Goal: Find contact information: Find contact information

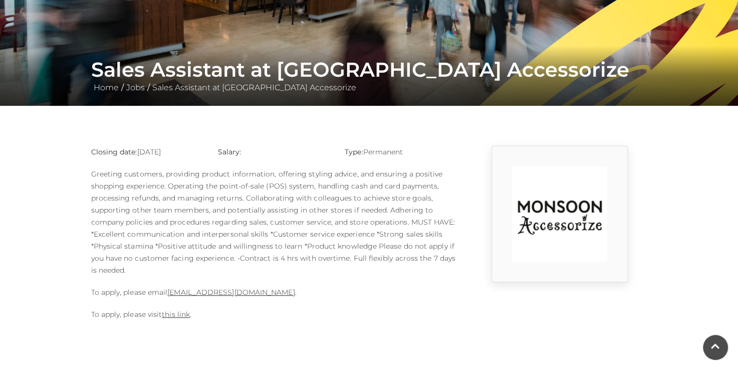
scroll to position [154, 0]
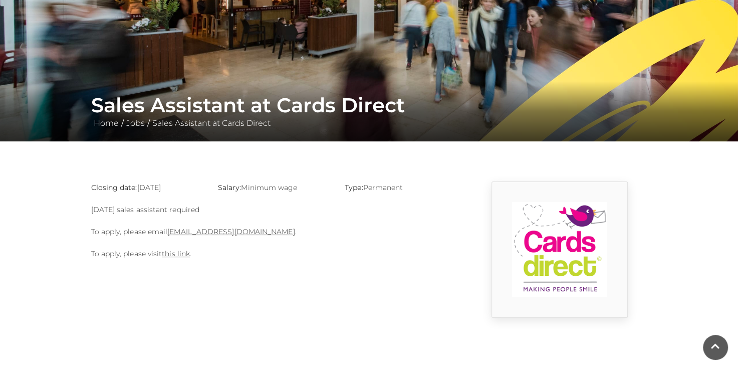
scroll to position [138, 0]
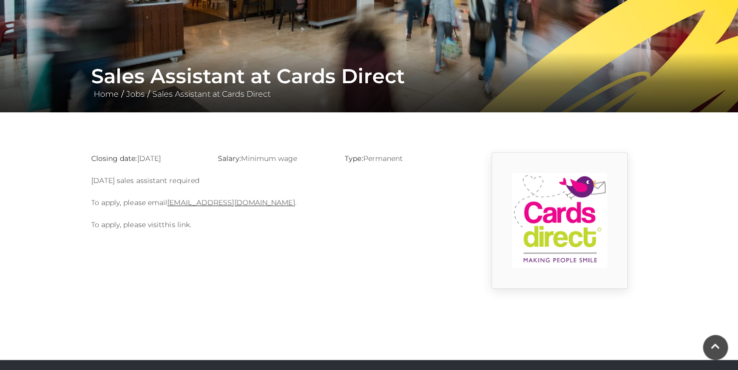
click at [174, 226] on link "this link" at bounding box center [176, 224] width 28 height 9
click at [171, 222] on link "this link" at bounding box center [176, 224] width 28 height 9
click at [240, 201] on link "basingstoke@cardsdirect.co.uk" at bounding box center [230, 202] width 127 height 9
click at [242, 199] on link "basingstoke@cardsdirect.co.uk" at bounding box center [230, 202] width 127 height 9
click at [252, 272] on div "Closing date: 31-08-2025 Salary: Minimum wage Type: Permanent Sunday sales assi…" at bounding box center [274, 220] width 381 height 136
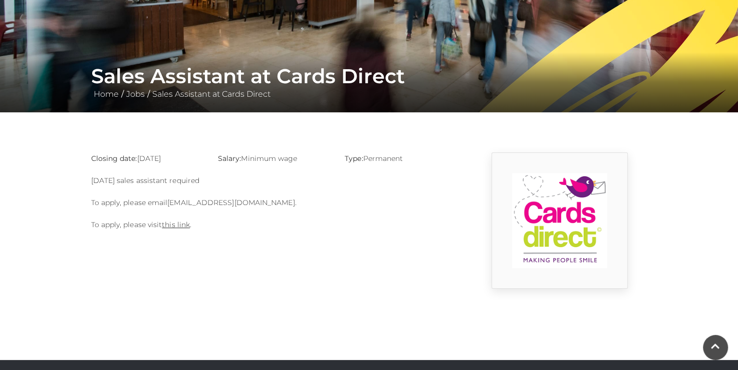
click at [202, 201] on link "basingstoke@cardsdirect.co.uk" at bounding box center [230, 202] width 127 height 9
click at [169, 203] on link "basingstoke@cardsdirect.co.uk" at bounding box center [230, 202] width 127 height 9
drag, startPoint x: 166, startPoint y: 202, endPoint x: 277, endPoint y: 194, distance: 110.5
click at [277, 194] on div "Closing date: 31-08-2025 Salary: Minimum wage Type: Permanent Sunday sales assi…" at bounding box center [274, 220] width 381 height 136
copy p "basingstoke@cardsdirect.co.uk"
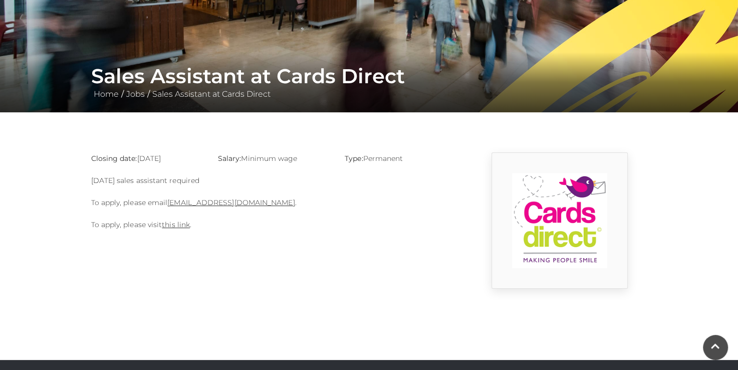
click at [215, 244] on div "Closing date: 31-08-2025 Salary: Minimum wage Type: Permanent Sunday sales assi…" at bounding box center [274, 220] width 381 height 136
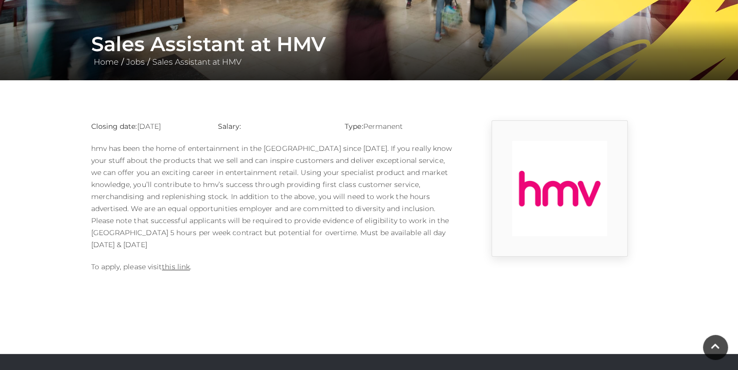
scroll to position [178, 0]
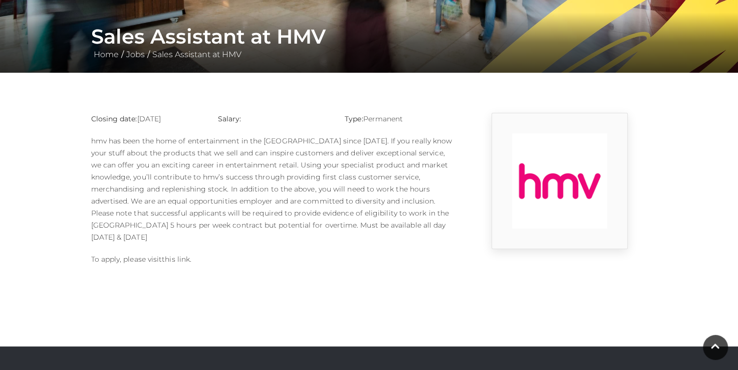
click at [182, 254] on link "this link" at bounding box center [176, 258] width 28 height 9
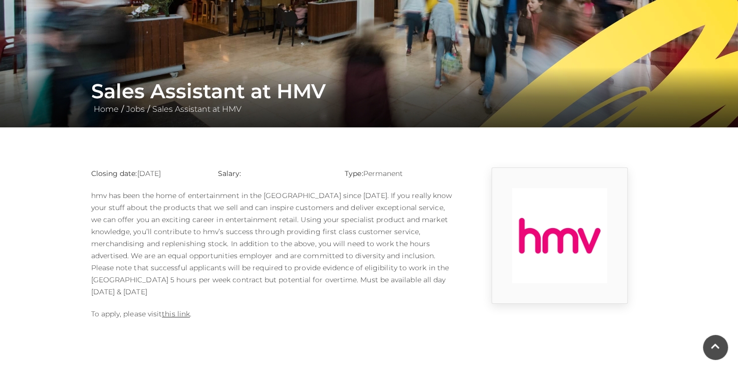
scroll to position [148, 0]
